Goal: Task Accomplishment & Management: Manage account settings

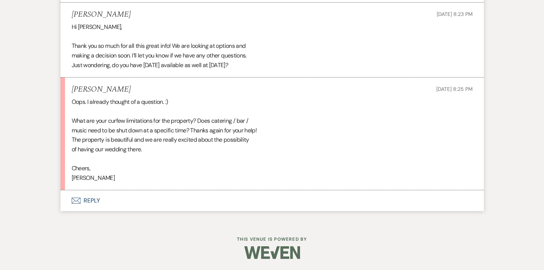
scroll to position [1144, 0]
click at [93, 210] on button "Envelope Reply" at bounding box center [272, 201] width 423 height 21
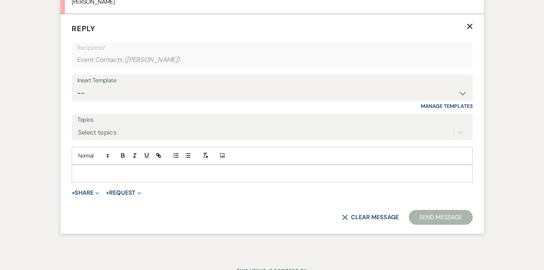
scroll to position [1348, 0]
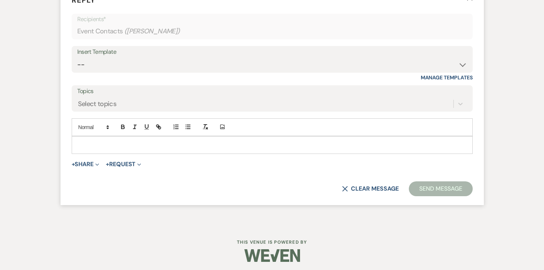
click at [147, 149] on p at bounding box center [272, 145] width 389 height 8
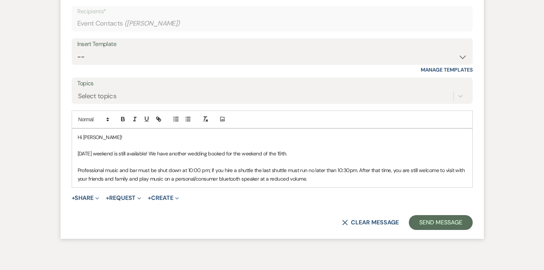
scroll to position [1380, 0]
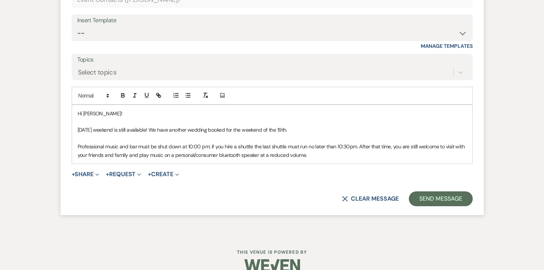
click at [119, 157] on p "Professional music and bar must be shut down at 10:00 pm; if you hire a shuttle…" at bounding box center [272, 151] width 389 height 17
click at [361, 159] on p "Professional music, catering and bar must be shut down at 10:00 pm; if you hire…" at bounding box center [272, 151] width 389 height 17
drag, startPoint x: 295, startPoint y: 140, endPoint x: 151, endPoint y: 143, distance: 144.2
click at [151, 134] on p "[DATE] weekend is still available! We have another wedding booked for the weeke…" at bounding box center [272, 130] width 389 height 8
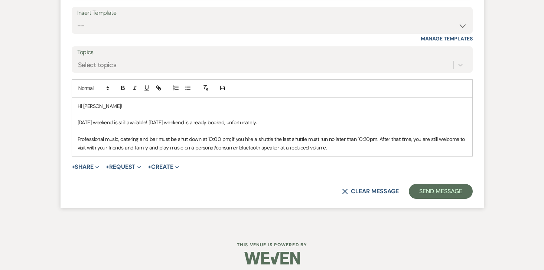
scroll to position [1402, 0]
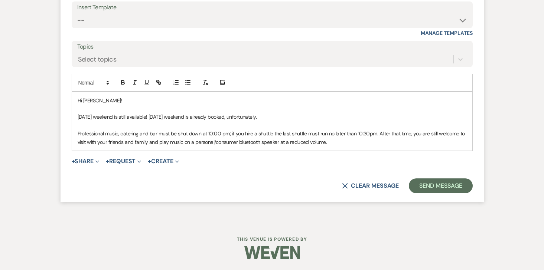
click at [339, 142] on p "Professional music, catering and bar must be shut down at 10:00 pm; if you hire…" at bounding box center [272, 138] width 389 height 17
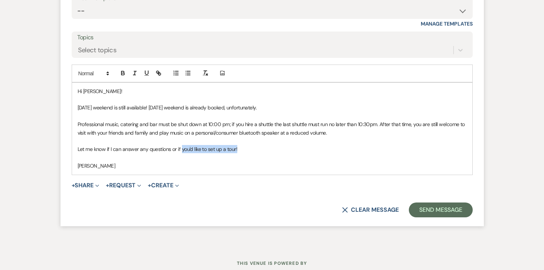
drag, startPoint x: 242, startPoint y: 158, endPoint x: 181, endPoint y: 160, distance: 60.6
click at [181, 153] on p "Let me know if I can answer any questions or if you'd like to set up a tour!" at bounding box center [272, 149] width 389 height 8
click at [158, 74] on line "button" at bounding box center [158, 72] width 1 height 1
paste input "[URL][DOMAIN_NAME]"
type input "[URL][DOMAIN_NAME]"
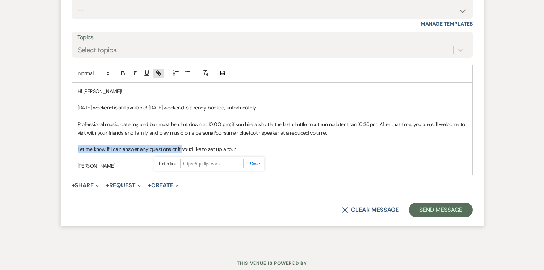
scroll to position [0, 0]
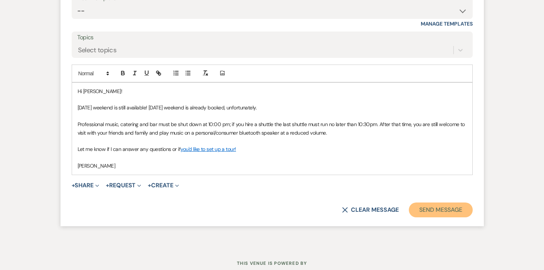
click at [435, 218] on button "Send Message" at bounding box center [441, 210] width 64 height 15
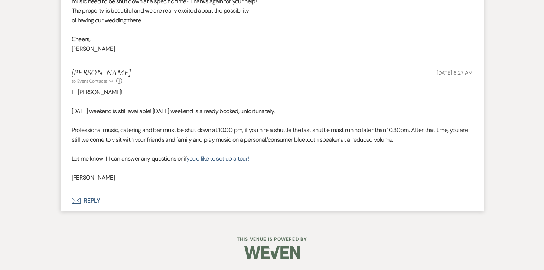
scroll to position [1282, 0]
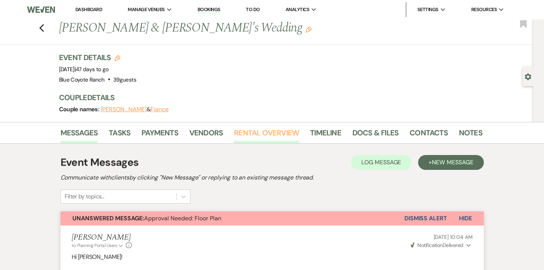
click at [264, 132] on link "Rental Overview" at bounding box center [266, 135] width 65 height 16
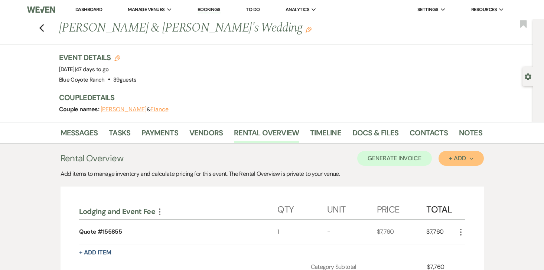
click at [457, 158] on div "+ Add Next" at bounding box center [461, 159] width 24 height 6
click at [455, 175] on button "Item" at bounding box center [458, 176] width 38 height 12
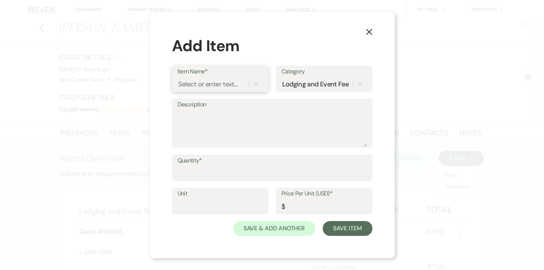
click at [226, 88] on div "Select or enter text..." at bounding box center [208, 84] width 60 height 10
type input "Extra Night Cabin 1"
click at [230, 100] on div "+ Add "Extra Night Cabin 1"" at bounding box center [220, 103] width 85 height 15
click at [213, 175] on input "Quantity*" at bounding box center [272, 173] width 189 height 14
type input "1"
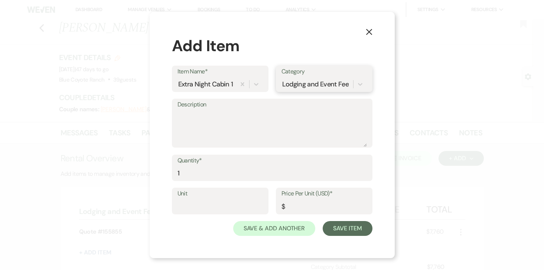
click at [323, 82] on div "Lodging and Event Fee" at bounding box center [315, 84] width 67 height 10
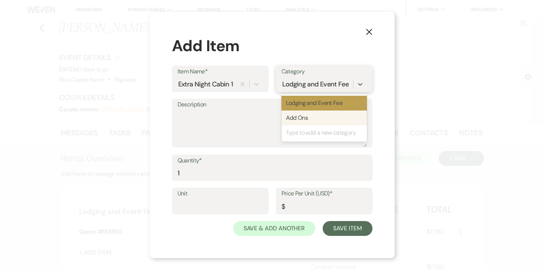
click at [308, 120] on div "Add Ons" at bounding box center [324, 118] width 85 height 15
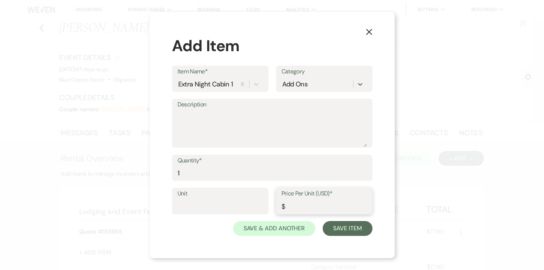
click at [304, 205] on input "Price Per Unit (USD)*" at bounding box center [324, 206] width 85 height 14
paste input "379.51"
type input "379.51"
click at [351, 229] on button "Save Item" at bounding box center [347, 228] width 49 height 15
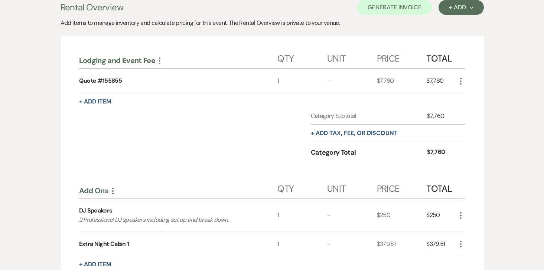
scroll to position [141, 0]
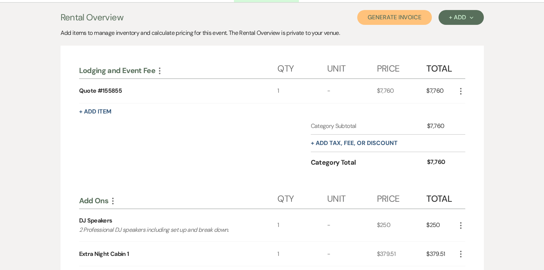
click at [381, 16] on button "Generate Invoice" at bounding box center [394, 17] width 75 height 15
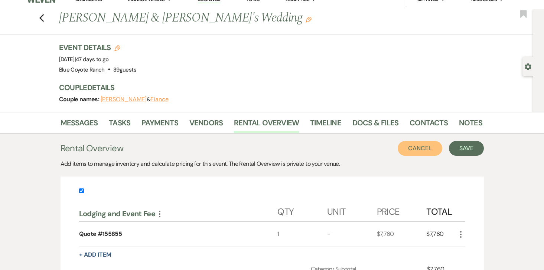
scroll to position [0, 0]
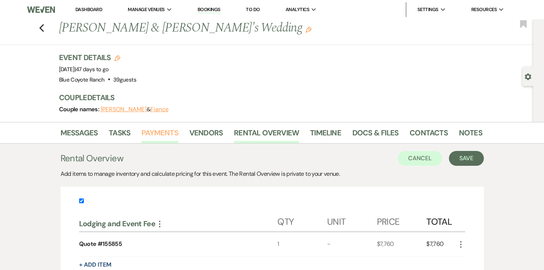
click at [158, 134] on link "Payments" at bounding box center [160, 135] width 37 height 16
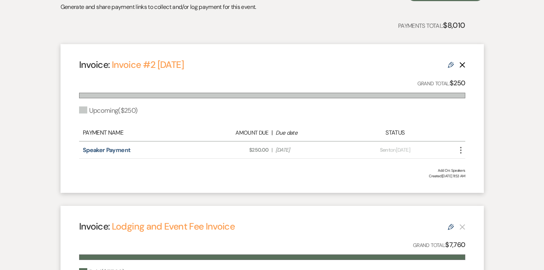
scroll to position [167, 0]
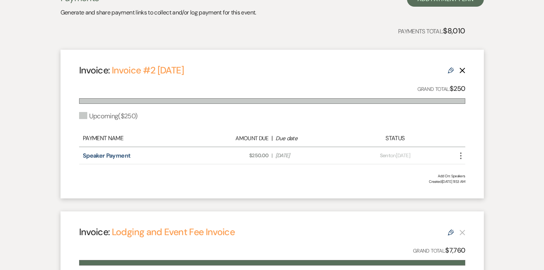
click at [460, 71] on icon "Delete" at bounding box center [463, 71] width 6 height 6
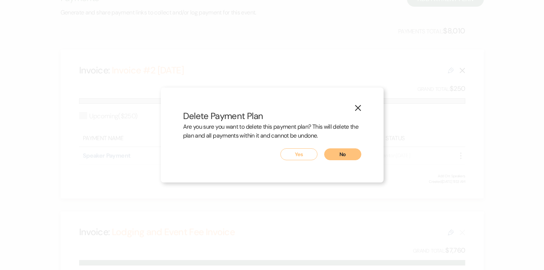
click at [299, 159] on button "Yes" at bounding box center [298, 155] width 37 height 12
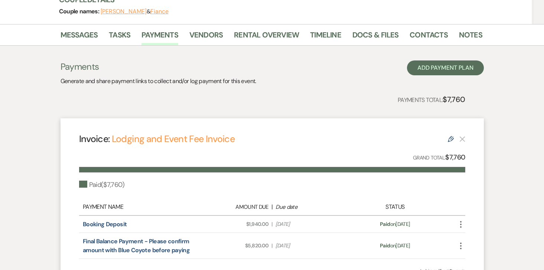
scroll to position [0, 0]
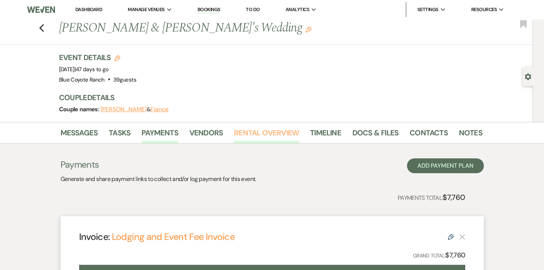
click at [275, 134] on link "Rental Overview" at bounding box center [266, 135] width 65 height 16
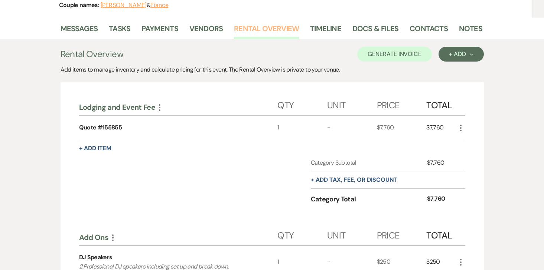
scroll to position [24, 0]
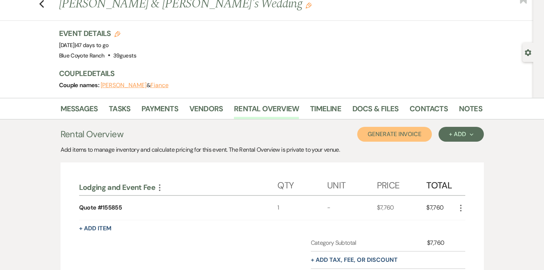
click at [382, 136] on button "Generate Invoice" at bounding box center [394, 134] width 75 height 15
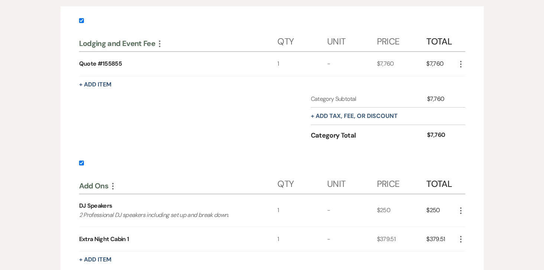
scroll to position [166, 0]
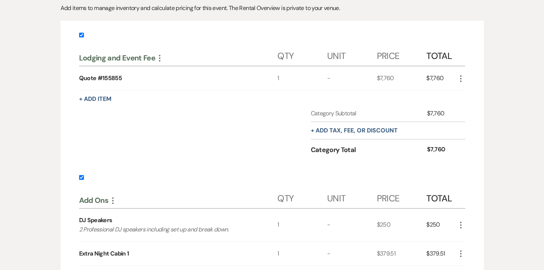
click at [81, 37] on input "checkbox" at bounding box center [81, 35] width 5 height 5
checkbox input "false"
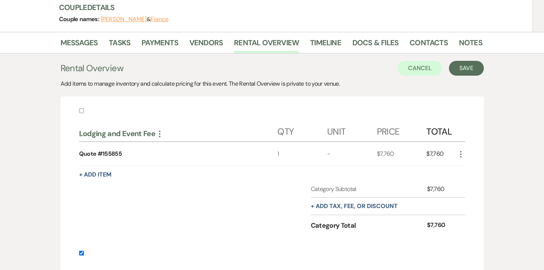
scroll to position [86, 0]
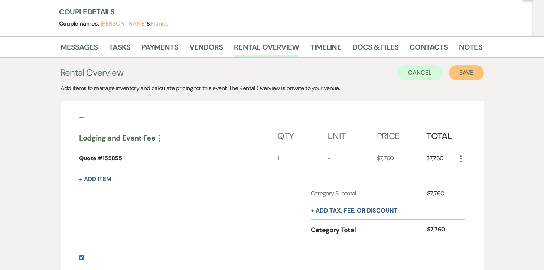
click at [468, 69] on button "Save" at bounding box center [466, 72] width 35 height 15
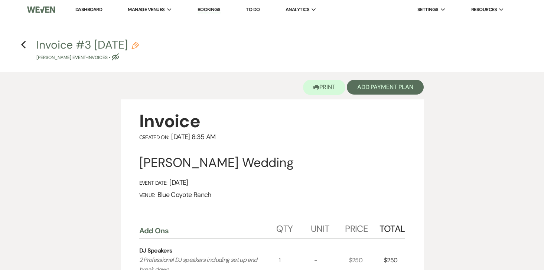
click at [139, 45] on icon "Pencil" at bounding box center [135, 45] width 7 height 7
select select "22"
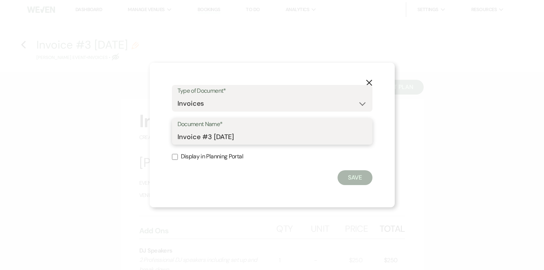
click at [191, 140] on input "Invoice #3 8-13-2025" at bounding box center [272, 137] width 189 height 14
type input "250813 Add Ons"
click at [177, 158] on input "Display in Planning Portal" at bounding box center [175, 157] width 6 height 6
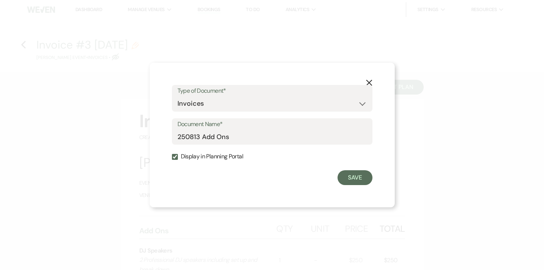
checkbox input "true"
click at [358, 181] on button "Save" at bounding box center [355, 178] width 35 height 15
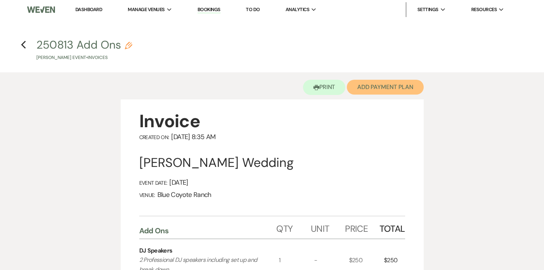
click at [390, 82] on button "Add Payment Plan" at bounding box center [385, 87] width 77 height 15
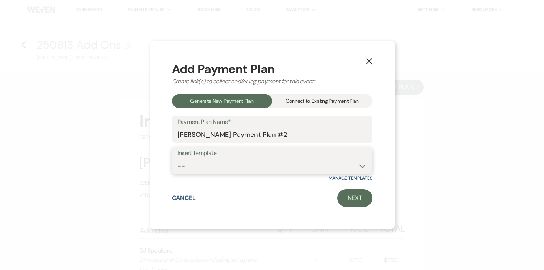
click at [311, 162] on select "-- Wedding Template Template for 100% payment due 60 days prior" at bounding box center [272, 166] width 189 height 14
select select "206"
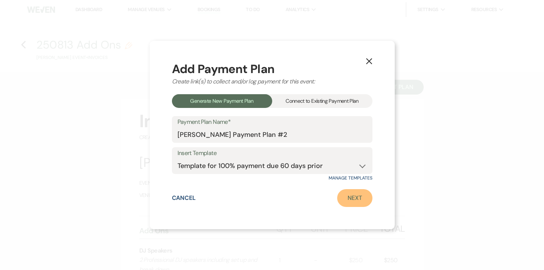
click at [345, 198] on link "Next" at bounding box center [354, 198] width 35 height 18
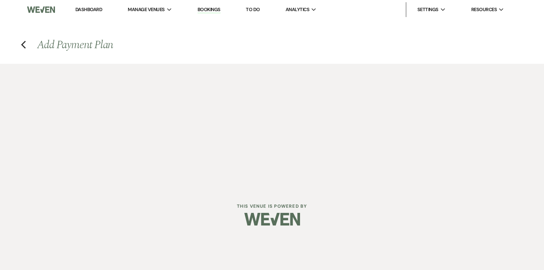
select select "27328"
select select "2"
select select "percentage"
select select "true"
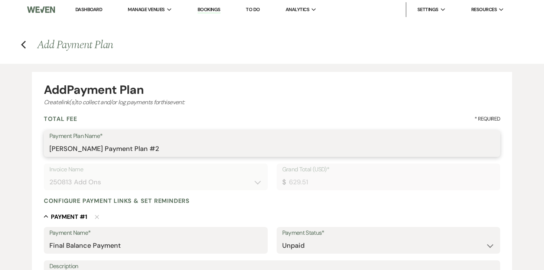
click at [151, 149] on input "Sloane Simon's Payment Plan #2" at bounding box center [272, 149] width 446 height 14
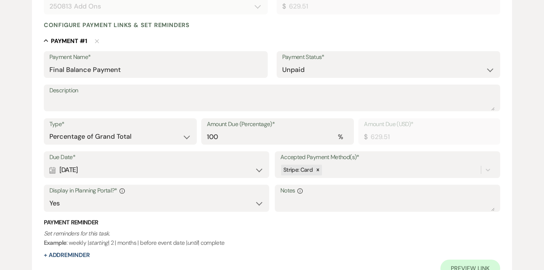
scroll to position [176, 0]
type input "Speakers and Extra Night Cabin 1"
click at [68, 170] on div "Calendar Aug 01, 2025 Expand" at bounding box center [156, 170] width 214 height 14
select select "day"
select select "beforeEventDate"
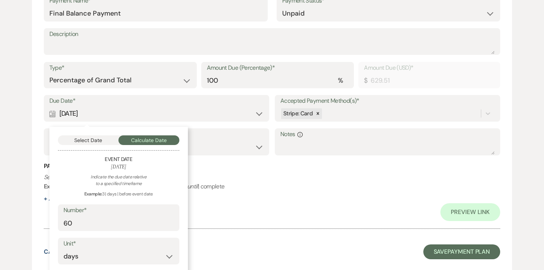
scroll to position [233, 0]
click at [89, 139] on button "Select Date" at bounding box center [88, 140] width 61 height 10
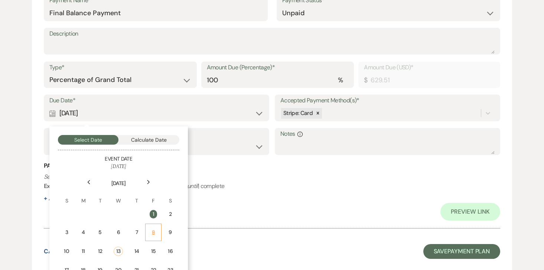
click at [156, 238] on td "8" at bounding box center [153, 232] width 16 height 17
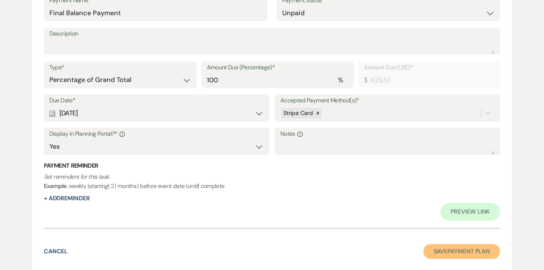
click at [464, 254] on button "Save Payment Plan" at bounding box center [461, 251] width 77 height 15
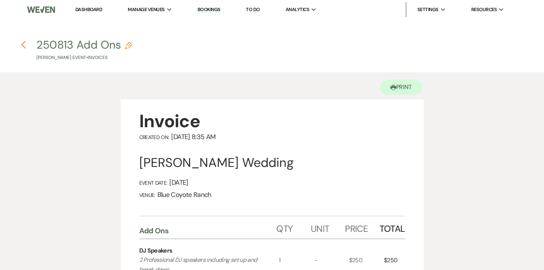
click at [24, 42] on use "button" at bounding box center [23, 45] width 5 height 8
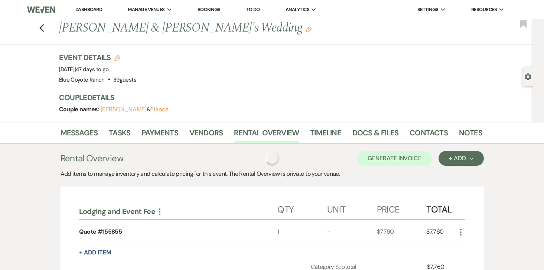
scroll to position [86, 0]
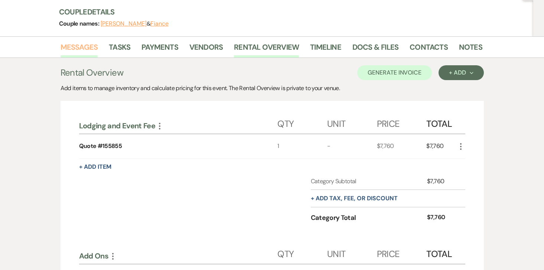
click at [79, 45] on link "Messages" at bounding box center [80, 49] width 38 height 16
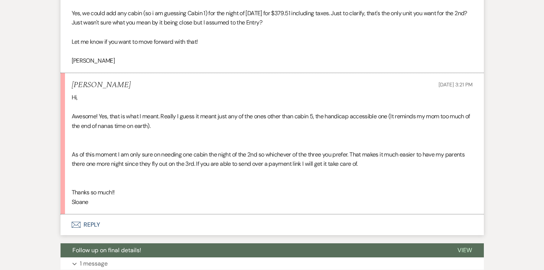
scroll to position [872, 0]
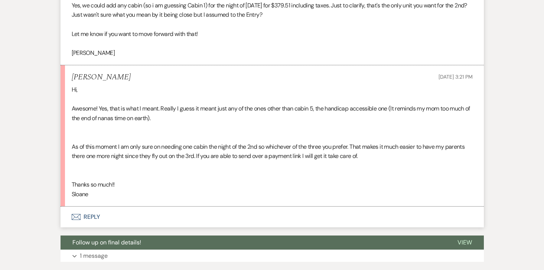
click at [90, 219] on button "Envelope Reply" at bounding box center [272, 217] width 423 height 21
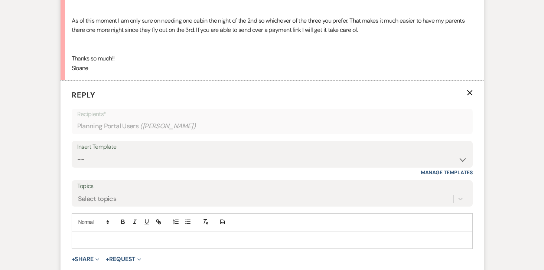
scroll to position [1028, 0]
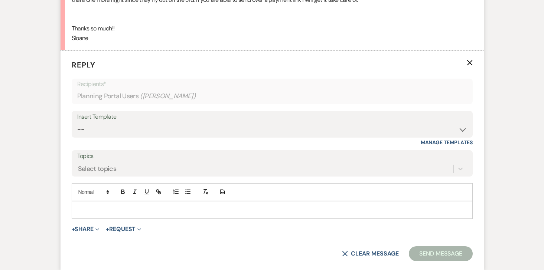
click at [146, 205] on div at bounding box center [272, 210] width 400 height 17
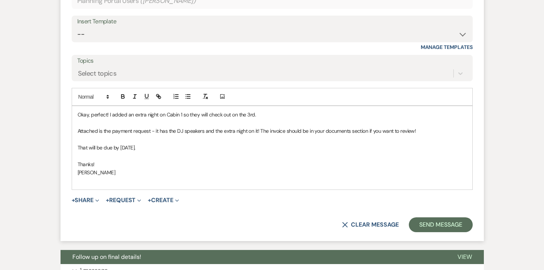
scroll to position [1126, 0]
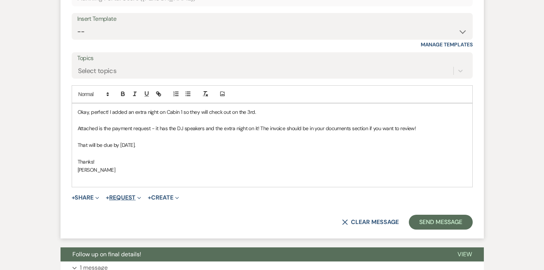
click at [123, 199] on button "+ Request Expand" at bounding box center [123, 198] width 35 height 6
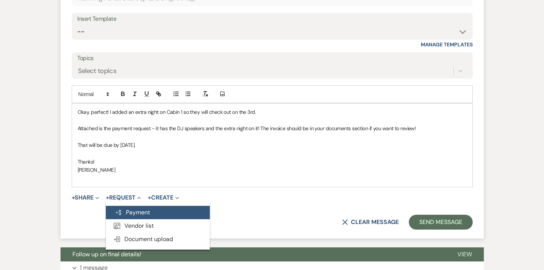
click at [127, 207] on button "Generate Payment Payment" at bounding box center [158, 212] width 104 height 13
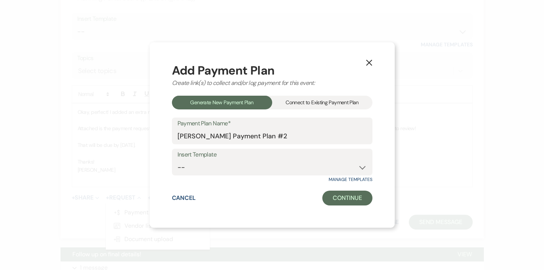
click at [299, 103] on div "Connect to Existing Payment Plan" at bounding box center [322, 103] width 100 height 14
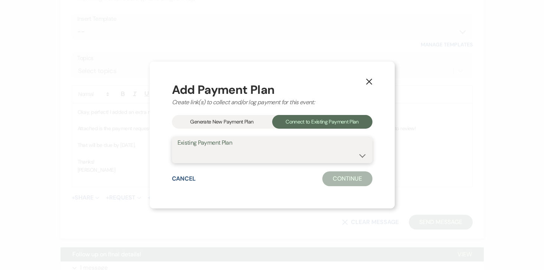
click at [267, 156] on select "Lodging and Event Payments" at bounding box center [272, 155] width 189 height 14
click at [368, 82] on use "button" at bounding box center [369, 82] width 6 height 6
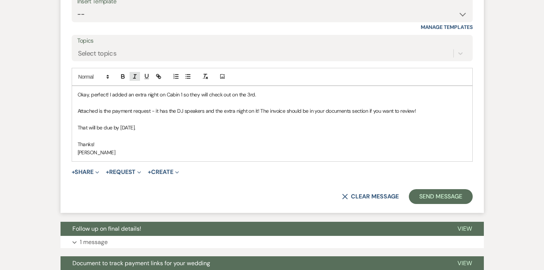
scroll to position [1147, 0]
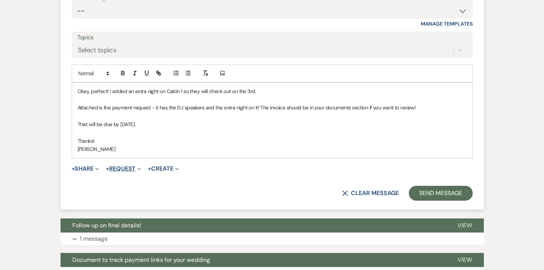
click at [132, 169] on button "+ Request Expand" at bounding box center [123, 169] width 35 height 6
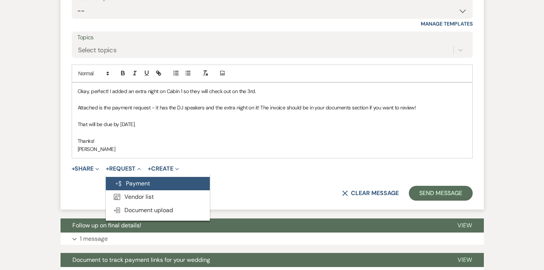
click at [138, 179] on button "Generate Payment Payment" at bounding box center [158, 183] width 104 height 13
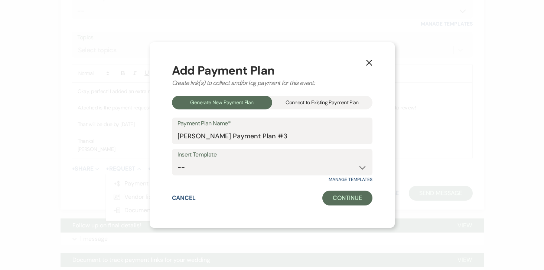
click at [321, 104] on div "Connect to Existing Payment Plan" at bounding box center [322, 103] width 100 height 14
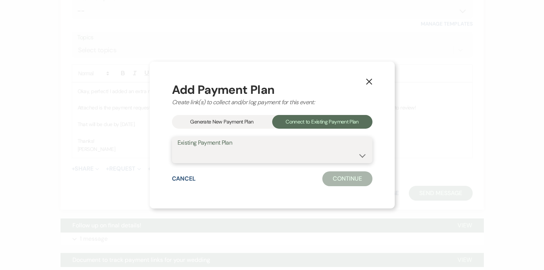
click at [267, 152] on select "Speakers and Extra Night Cabin 1 Lodging and Event Payments" at bounding box center [272, 155] width 189 height 14
select select "24654"
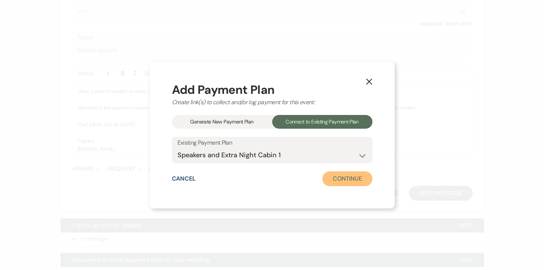
click at [361, 180] on button "Continue" at bounding box center [347, 179] width 50 height 15
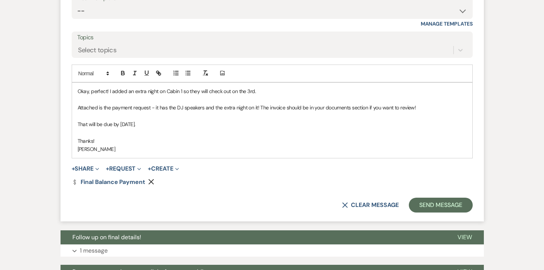
click at [179, 126] on p "That will be due by next Friday." at bounding box center [272, 124] width 389 height 8
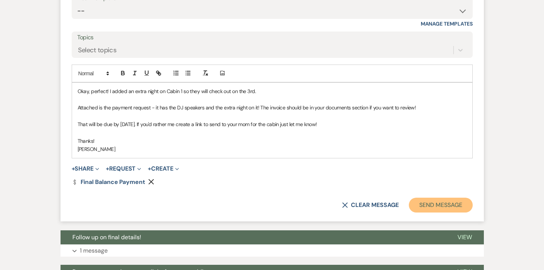
click at [434, 207] on button "Send Message" at bounding box center [441, 205] width 64 height 15
